Goal: Information Seeking & Learning: Learn about a topic

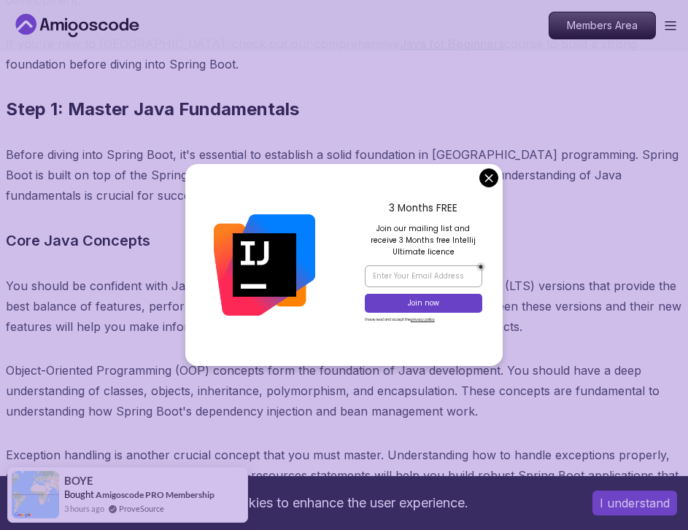
scroll to position [5177, 0]
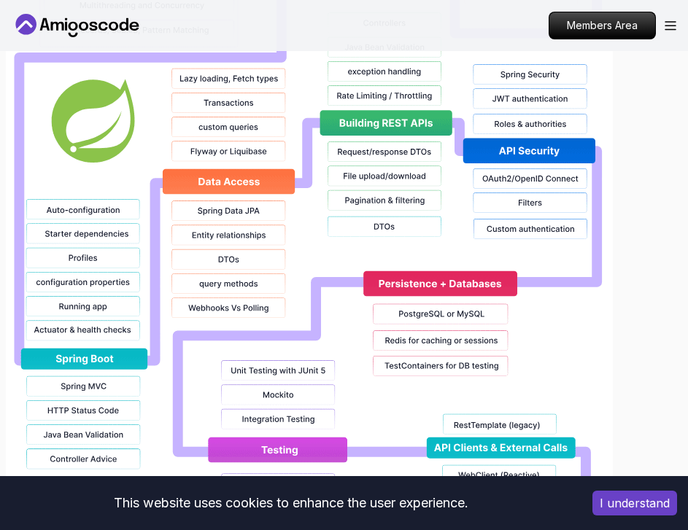
scroll to position [1385, 0]
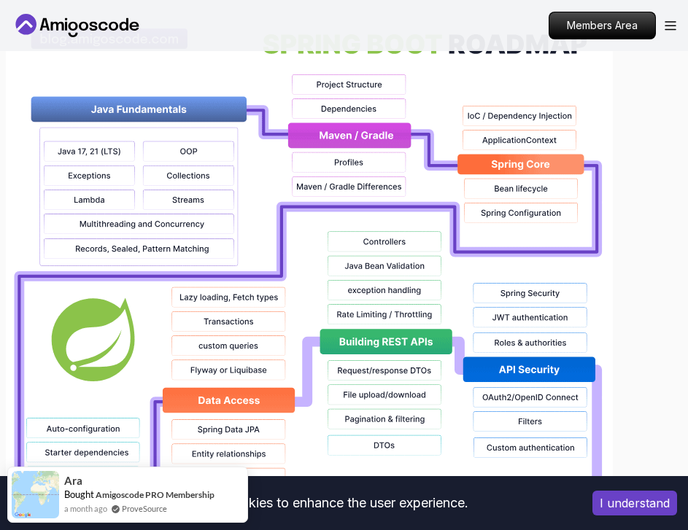
click at [199, 246] on img at bounding box center [309, 476] width 607 height 933
click at [162, 116] on img at bounding box center [309, 476] width 607 height 933
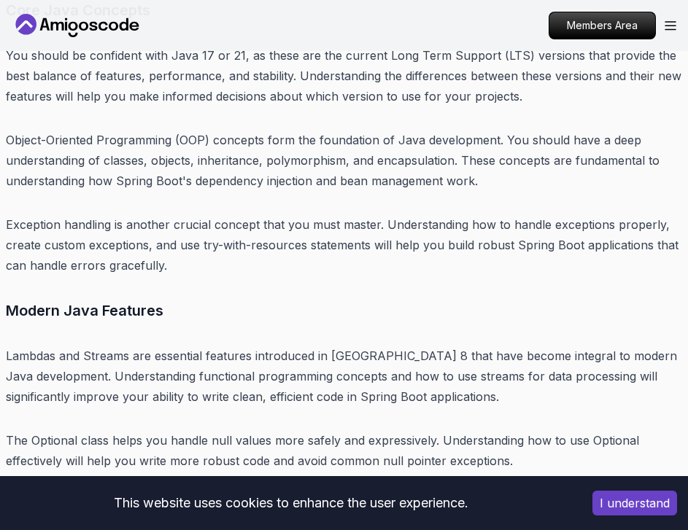
scroll to position [5469, 0]
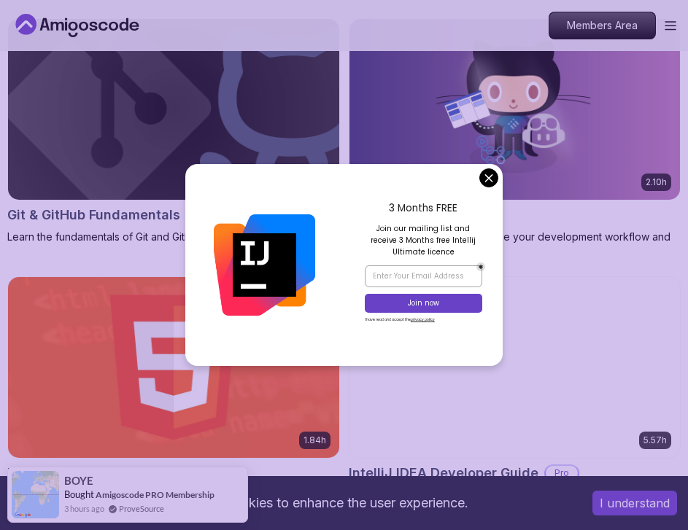
scroll to position [2771, 0]
